Goal: Task Accomplishment & Management: Manage account settings

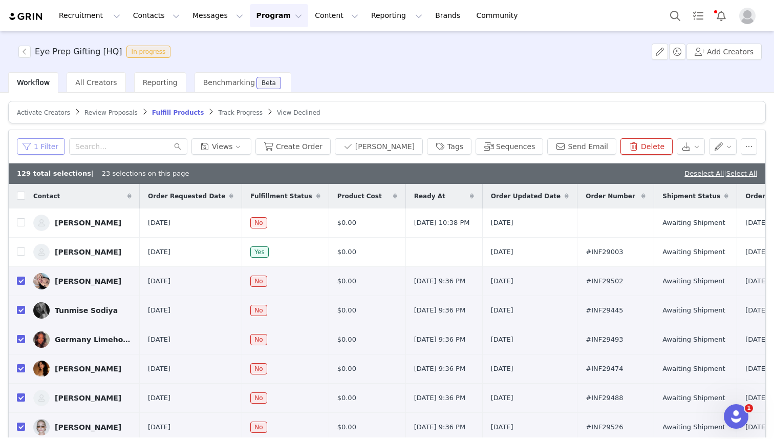
click at [37, 150] on button "1 Filter" at bounding box center [41, 146] width 48 height 16
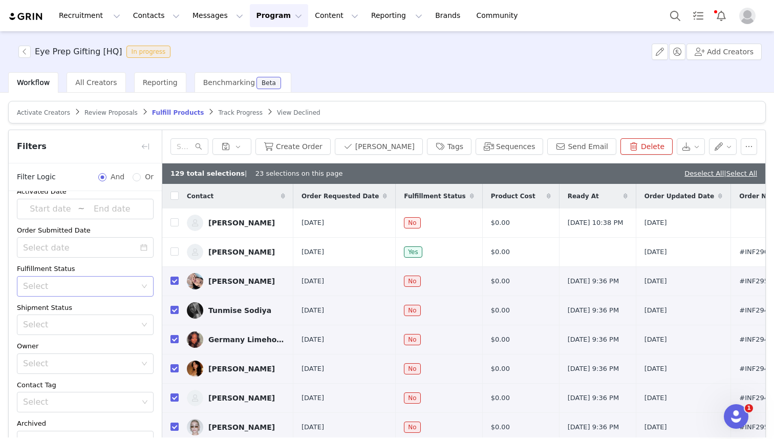
scroll to position [8, 0]
click at [54, 294] on div "Select" at bounding box center [79, 291] width 113 height 10
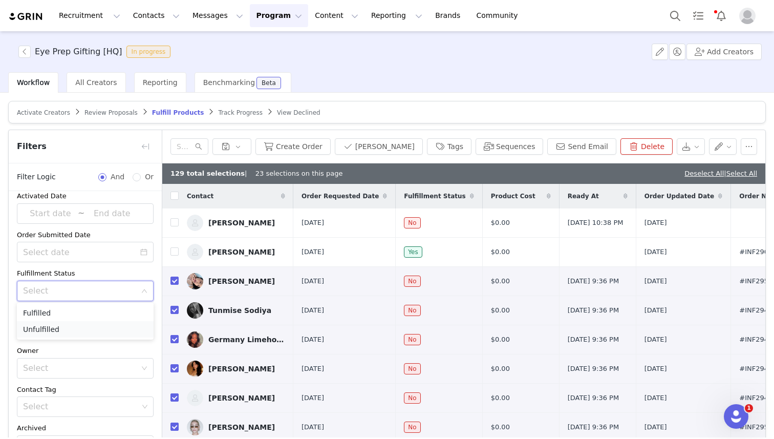
click at [58, 330] on li "Unfulfilled" at bounding box center [85, 329] width 137 height 16
click at [69, 293] on div "Select Unfulfilled" at bounding box center [82, 290] width 118 height 19
click at [72, 313] on li "Fulfilled" at bounding box center [85, 313] width 137 height 16
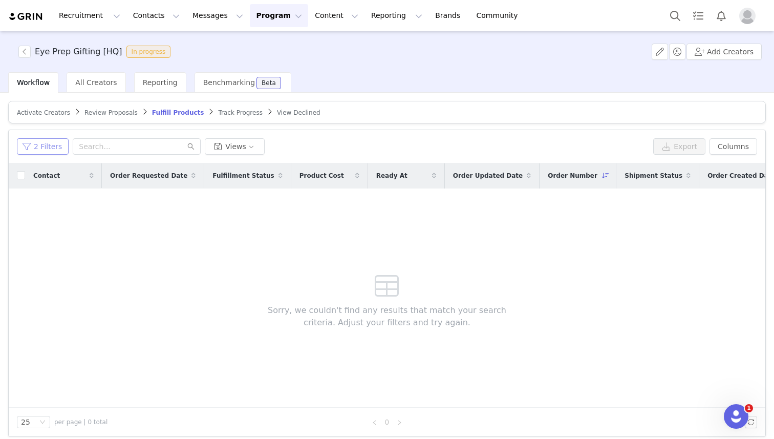
click at [49, 150] on button "2 Filters" at bounding box center [43, 146] width 52 height 16
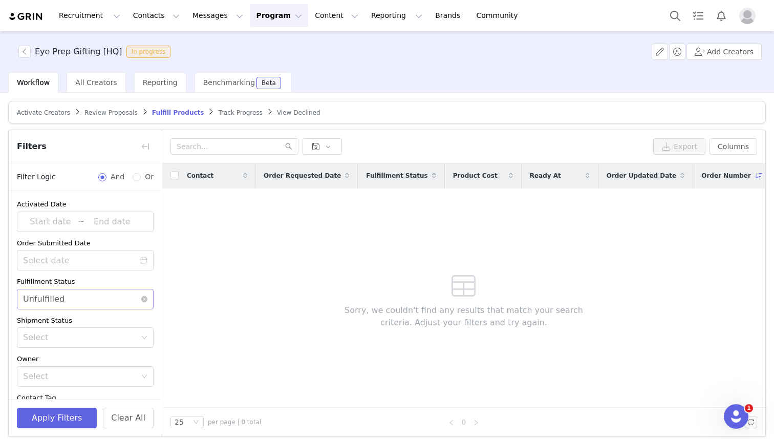
click at [80, 295] on div "Select Unfulfilled" at bounding box center [82, 298] width 118 height 19
click at [71, 318] on li "Fulfilled" at bounding box center [85, 321] width 137 height 16
click at [58, 416] on button "Apply Filters" at bounding box center [57, 418] width 80 height 20
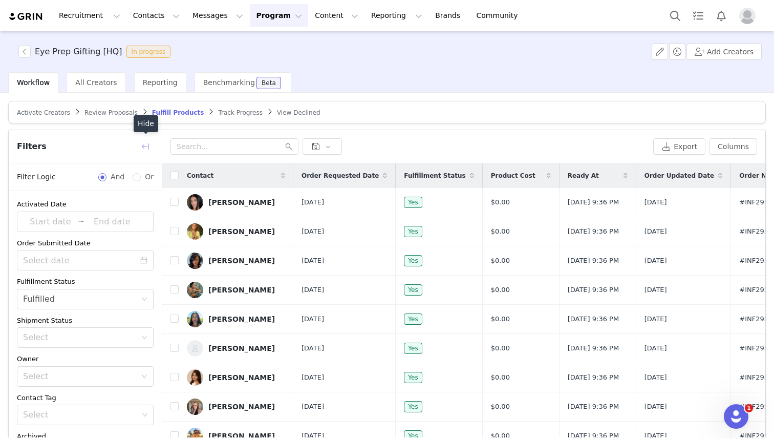
click at [144, 143] on button "button" at bounding box center [145, 146] width 16 height 16
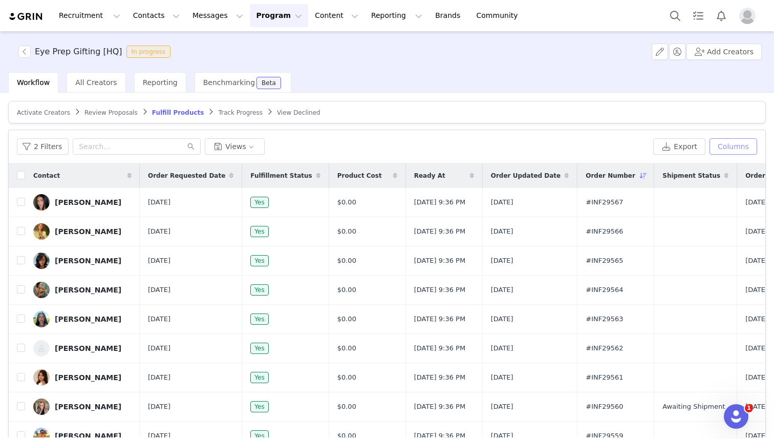
click at [731, 145] on button "Columns" at bounding box center [734, 146] width 48 height 16
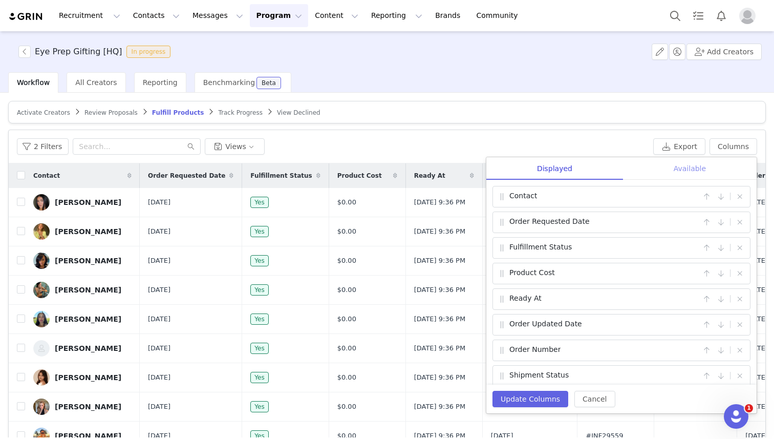
click at [683, 166] on div "Available" at bounding box center [690, 168] width 134 height 23
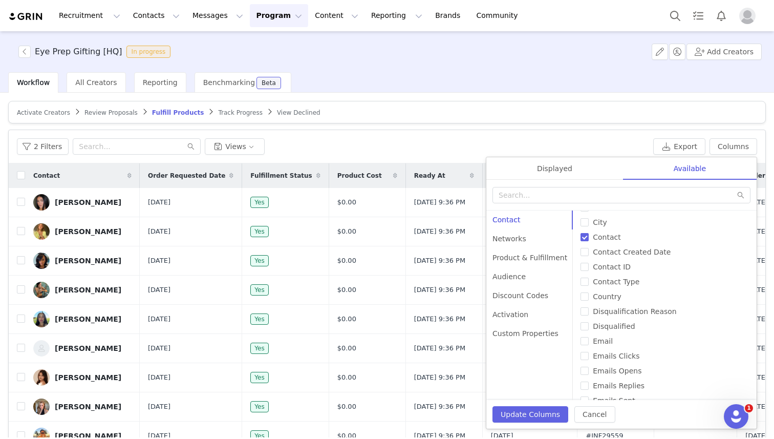
scroll to position [20, 0]
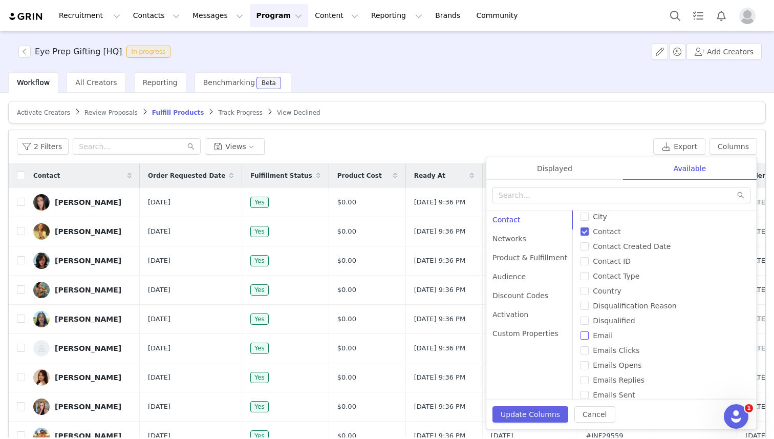
click at [581, 340] on input "Email" at bounding box center [585, 335] width 8 height 8
checkbox input "true"
click at [528, 417] on button "Update Columns" at bounding box center [531, 414] width 76 height 16
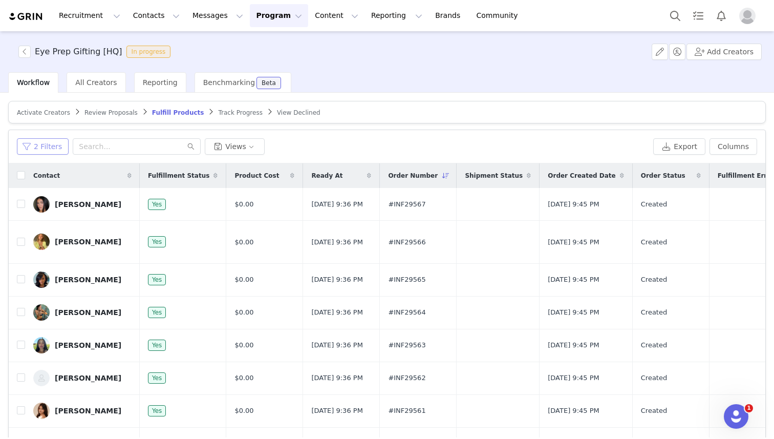
click at [45, 145] on button "2 Filters" at bounding box center [43, 146] width 52 height 16
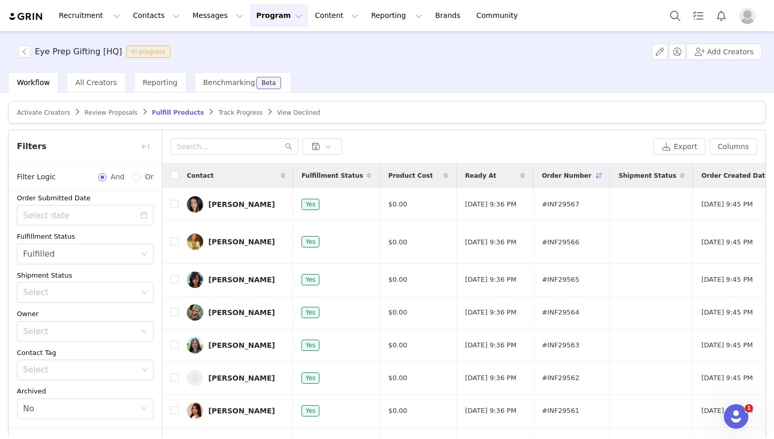
scroll to position [65, 0]
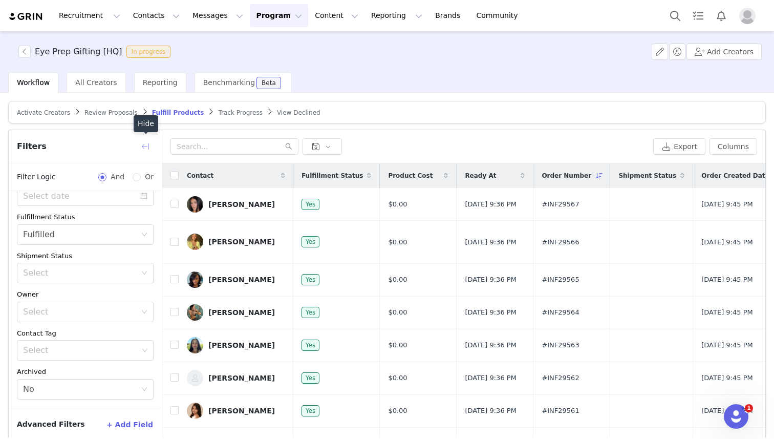
click at [147, 147] on button "button" at bounding box center [145, 146] width 16 height 16
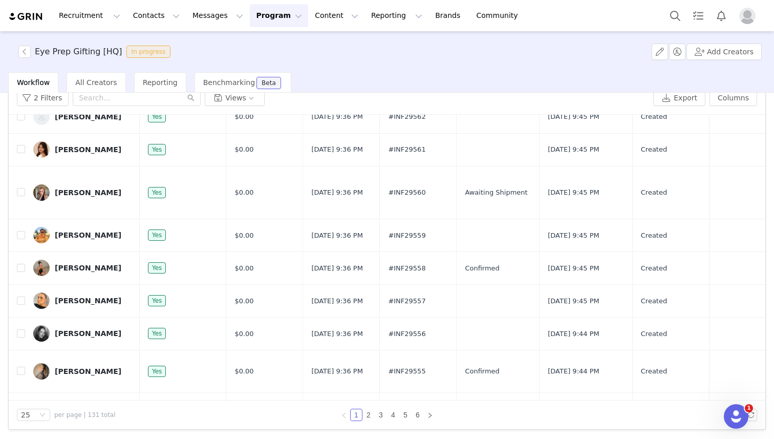
scroll to position [0, 0]
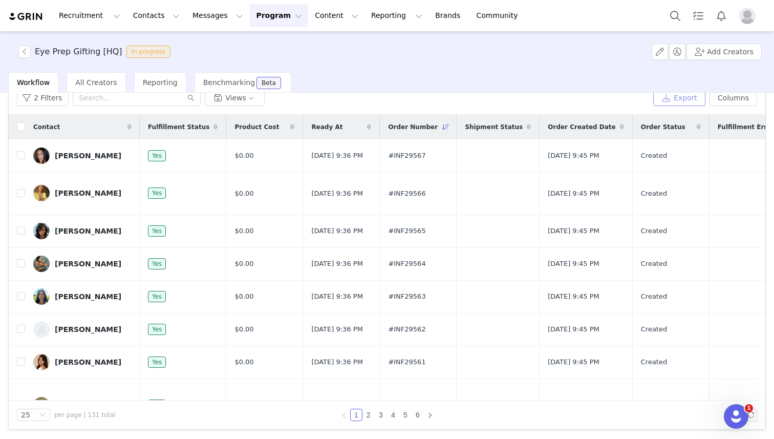
click at [689, 97] on button "Export" at bounding box center [680, 98] width 52 height 16
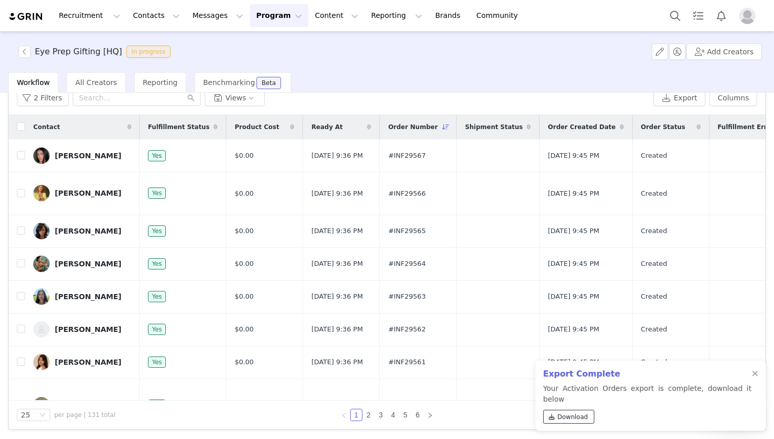
click at [576, 420] on span "Download" at bounding box center [573, 416] width 31 height 9
click at [624, 22] on div "Recruitment Recruitment Creator Search Curated Lists Landing Pages Web Extensio…" at bounding box center [387, 15] width 774 height 31
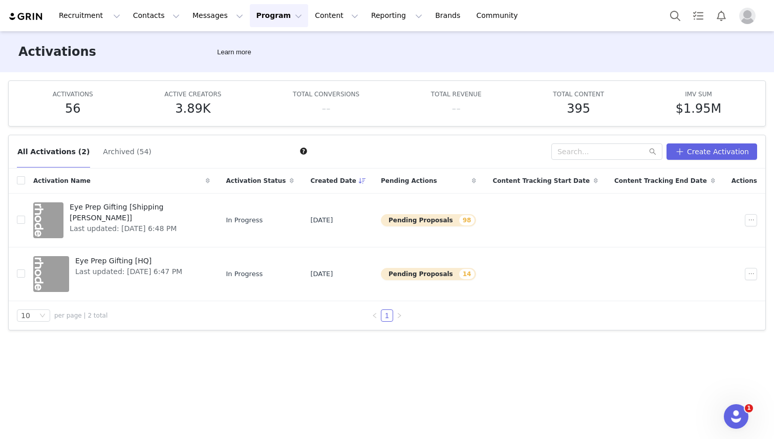
click at [505, 48] on div "Activations Learn more" at bounding box center [387, 51] width 774 height 41
click at [539, 16] on img "Profile" at bounding box center [748, 16] width 16 height 16
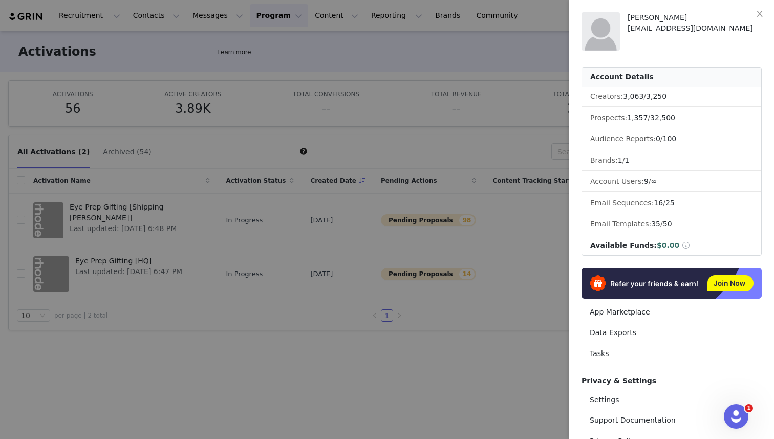
click at [431, 47] on div at bounding box center [387, 219] width 774 height 439
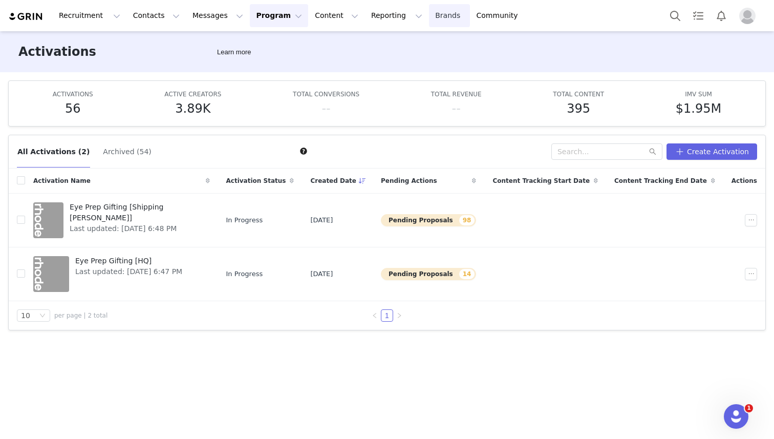
click at [429, 20] on link "Brands Brands" at bounding box center [449, 15] width 40 height 23
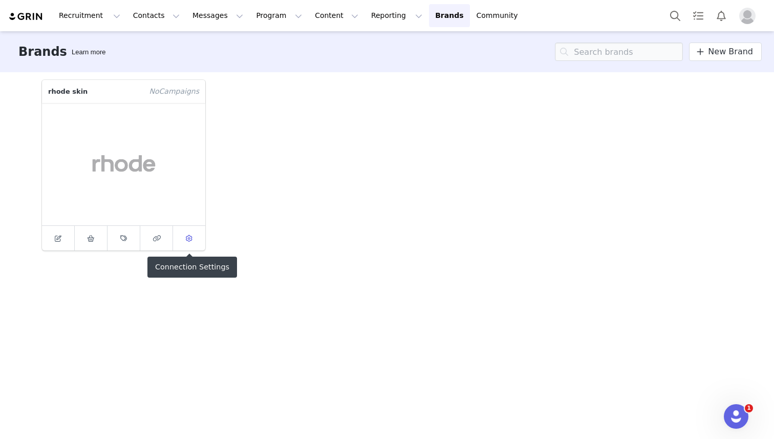
click at [191, 242] on span at bounding box center [189, 238] width 12 height 12
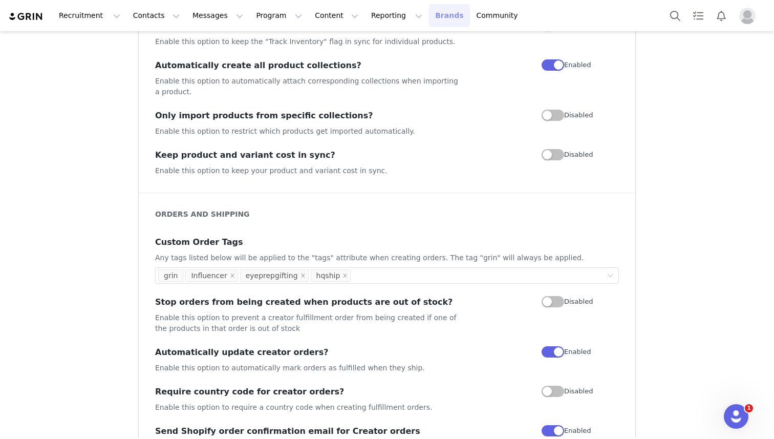
scroll to position [353, 0]
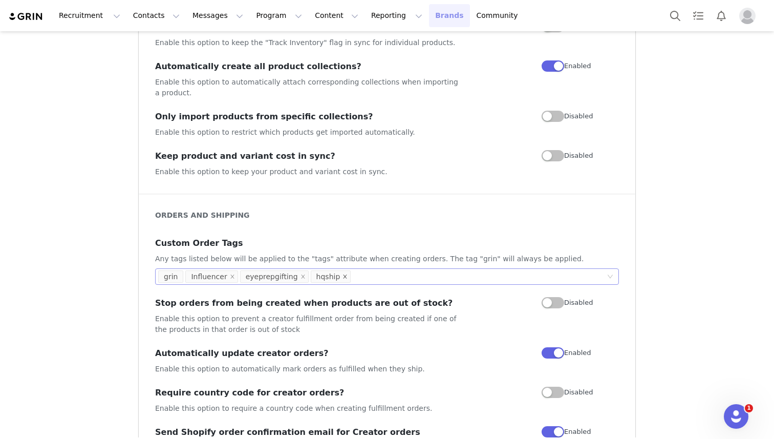
click at [343, 274] on icon "icon: close" at bounding box center [345, 277] width 5 height 6
click at [341, 269] on div "grin Influencer eyeprepgifting hqship" at bounding box center [383, 276] width 450 height 15
type input "shippingbutler"
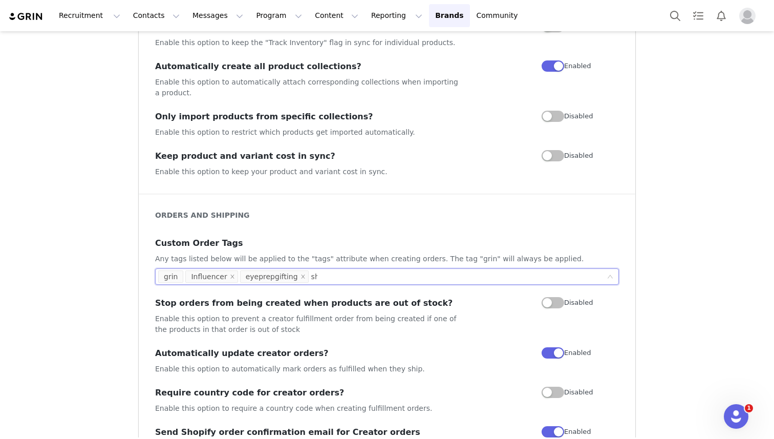
click at [418, 347] on h3 "Automatically update creator orders?" at bounding box center [309, 353] width 309 height 12
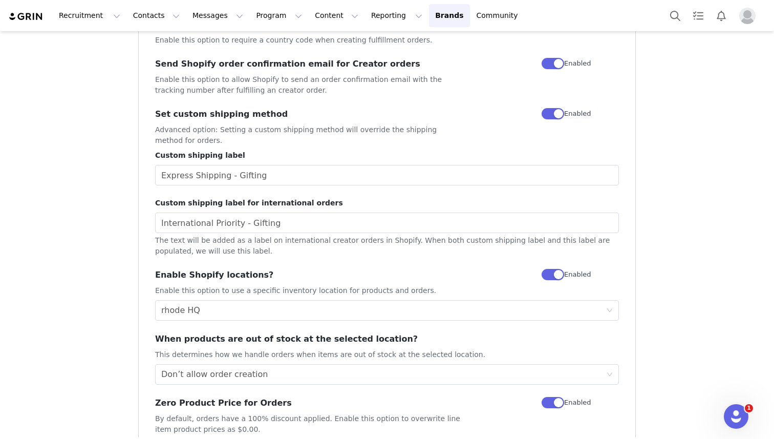
scroll to position [722, 0]
click at [304, 301] on div "Select Location rhode HQ" at bounding box center [383, 309] width 445 height 19
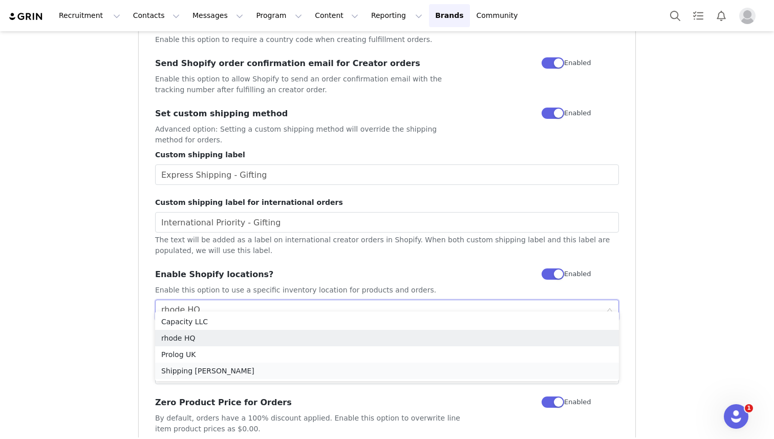
click at [269, 369] on li "Shipping Butler" at bounding box center [387, 371] width 464 height 16
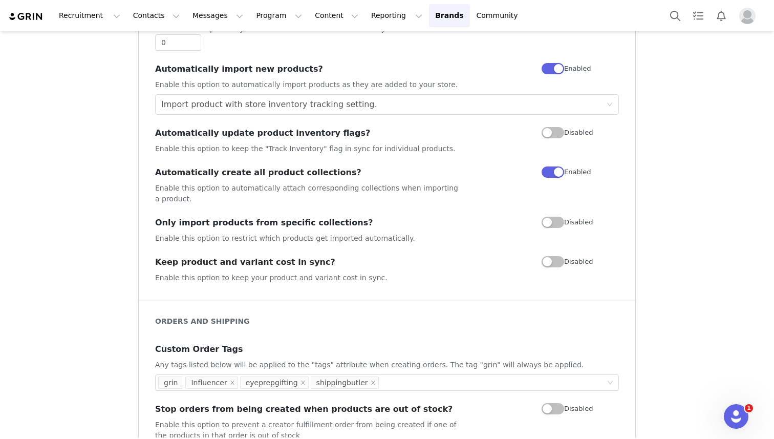
scroll to position [0, 0]
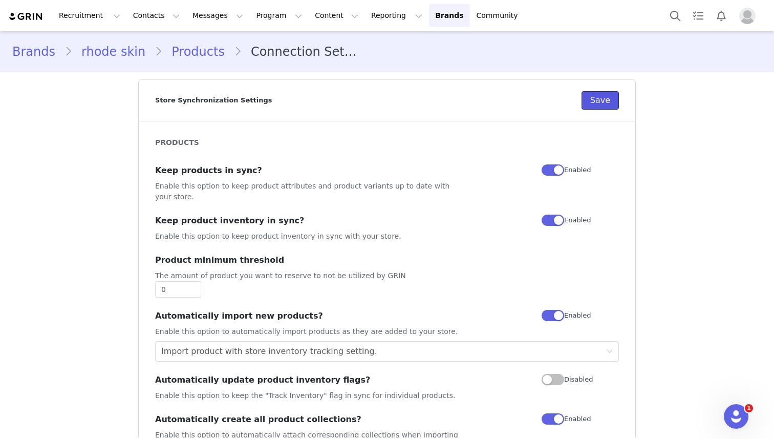
click at [539, 101] on button "Save" at bounding box center [600, 100] width 37 height 18
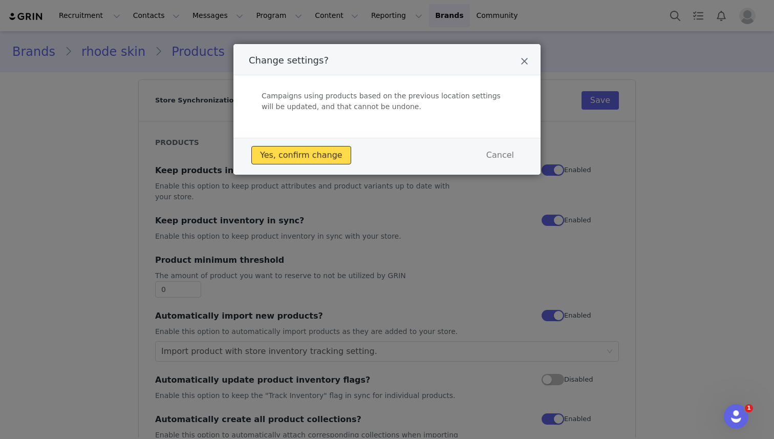
click at [311, 155] on button "Yes, confirm change" at bounding box center [301, 155] width 100 height 18
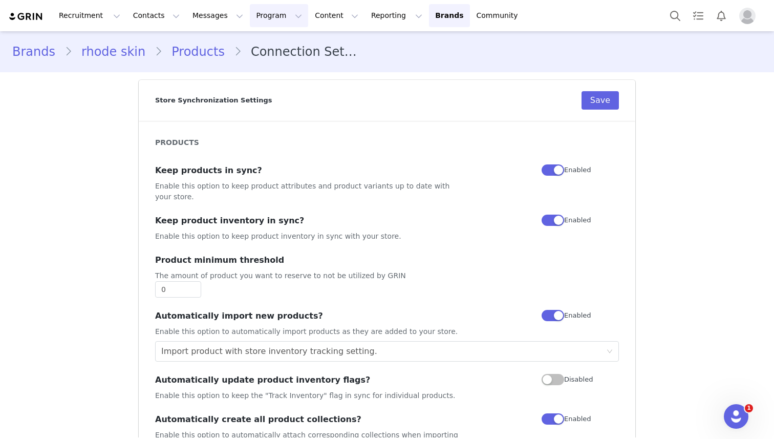
click at [259, 19] on button "Program Program" at bounding box center [279, 15] width 58 height 23
click at [272, 45] on p "Activations" at bounding box center [261, 45] width 39 height 11
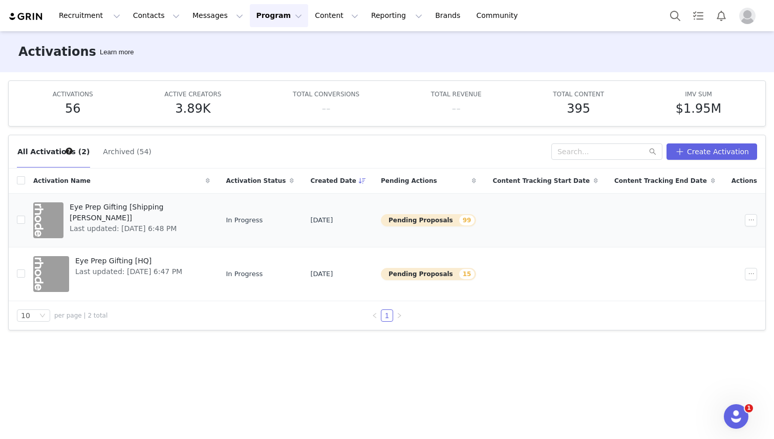
click at [136, 208] on span "Eye Prep Gifting [Shipping Butler]" at bounding box center [137, 213] width 134 height 22
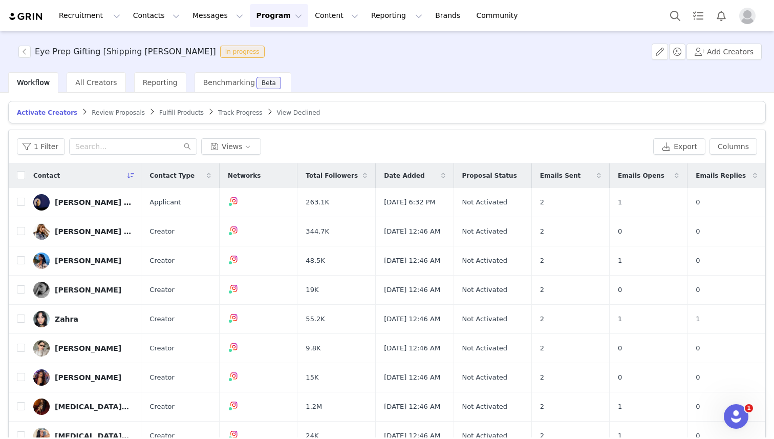
click at [109, 110] on span "Review Proposals" at bounding box center [118, 112] width 53 height 7
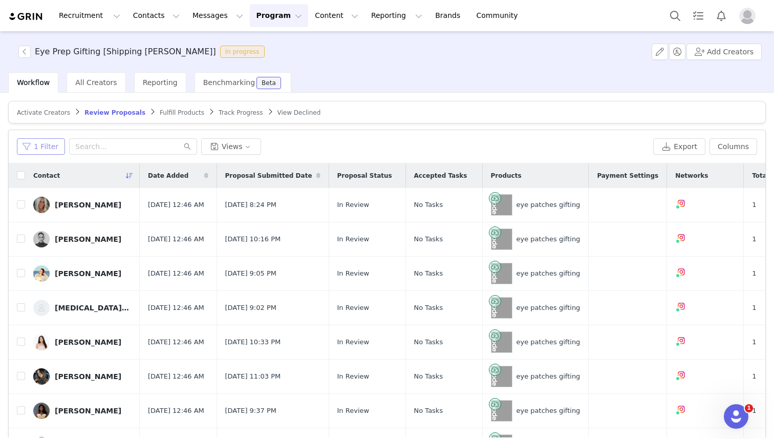
click at [39, 140] on button "1 Filter" at bounding box center [41, 146] width 48 height 16
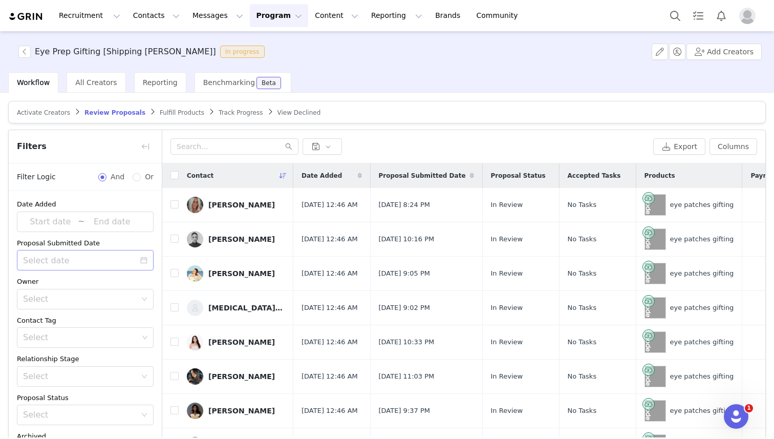
scroll to position [65, 0]
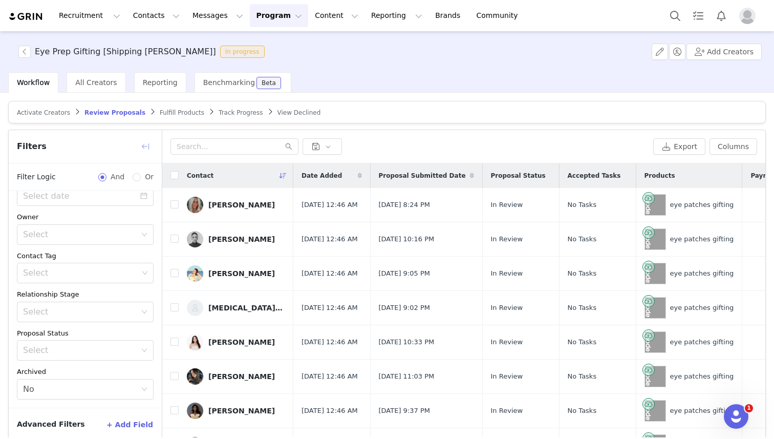
click at [148, 148] on button "button" at bounding box center [145, 146] width 16 height 16
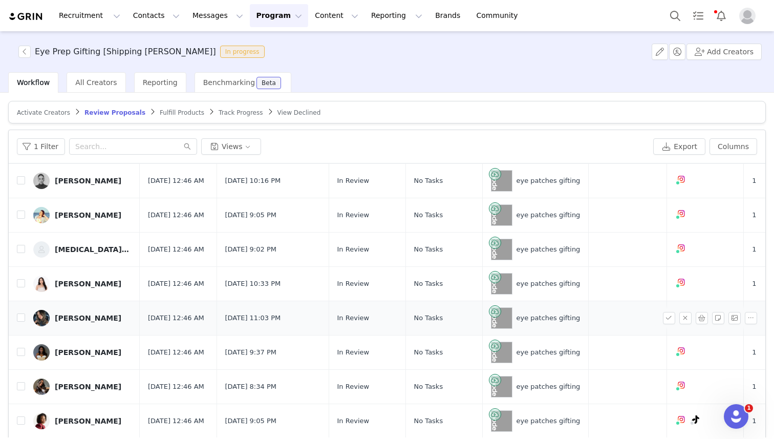
scroll to position [0, 0]
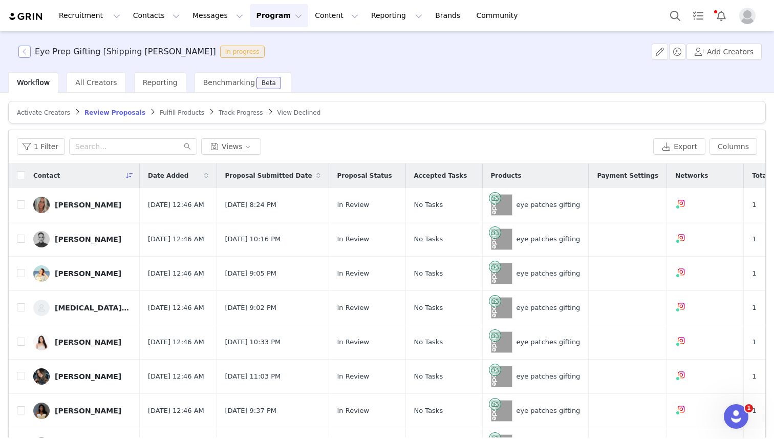
click at [27, 51] on button "button" at bounding box center [24, 52] width 12 height 12
